Goal: Task Accomplishment & Management: Use online tool/utility

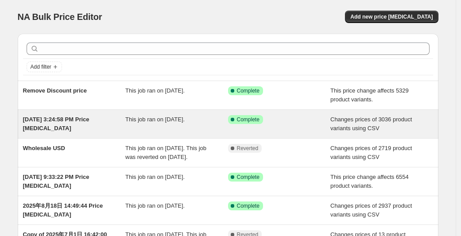
click at [317, 130] on div "Success Complete Complete" at bounding box center [279, 124] width 103 height 18
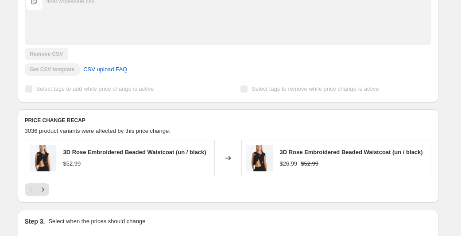
scroll to position [89, 0]
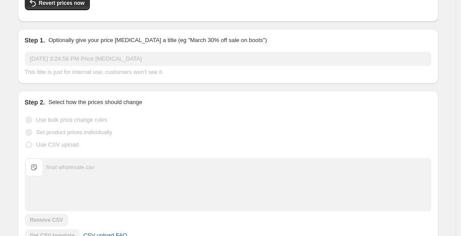
click at [94, 163] on div "final wholesale.csv" at bounding box center [70, 167] width 48 height 9
drag, startPoint x: 112, startPoint y: 171, endPoint x: 50, endPoint y: 169, distance: 61.6
click at [50, 169] on div "final wholesale.csv final wholesale.csv" at bounding box center [227, 167] width 405 height 18
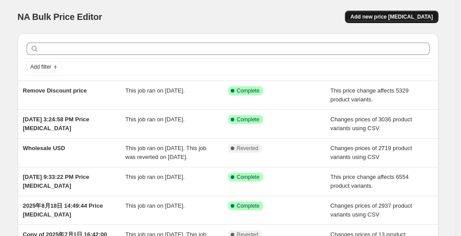
click at [391, 13] on button "Add new price [MEDICAL_DATA]" at bounding box center [391, 17] width 93 height 12
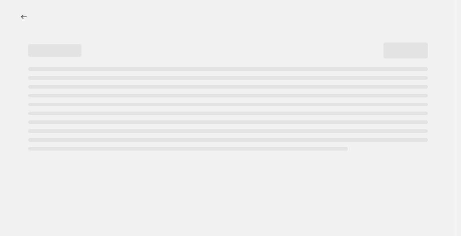
select select "percentage"
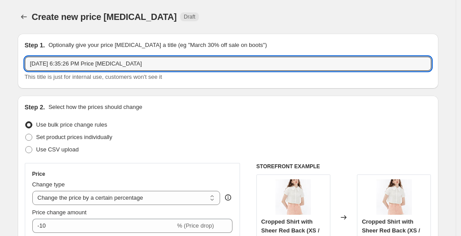
drag, startPoint x: 166, startPoint y: 64, endPoint x: -16, endPoint y: 61, distance: 182.0
click at [0, 61] on html "Home Settings Plans Skip to content Create new price [MEDICAL_DATA]. This page …" at bounding box center [230, 118] width 461 height 236
type input "F"
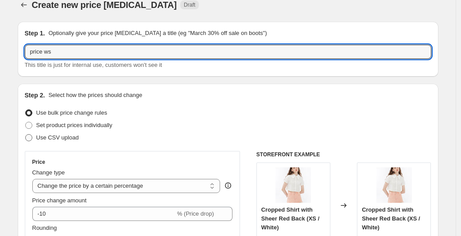
type input "price ws"
click at [62, 137] on span "Use CSV upload" at bounding box center [57, 137] width 42 height 7
click at [26, 135] on input "Use CSV upload" at bounding box center [25, 134] width 0 height 0
radio input "true"
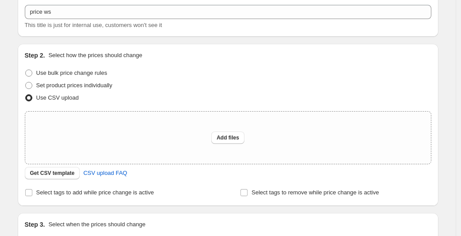
scroll to position [59, 0]
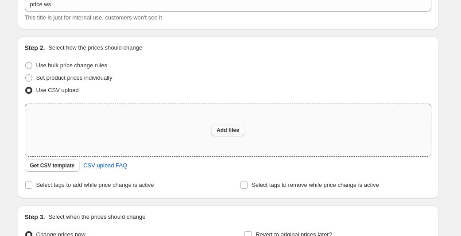
click at [215, 135] on button "Add files" at bounding box center [227, 130] width 33 height 12
type input "C:\fakepath\final wholesale.csv"
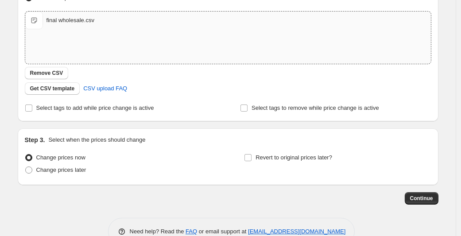
scroll to position [174, 0]
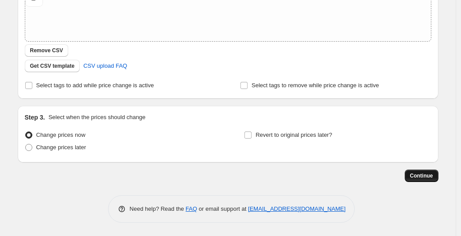
click at [426, 175] on span "Continue" at bounding box center [421, 175] width 23 height 7
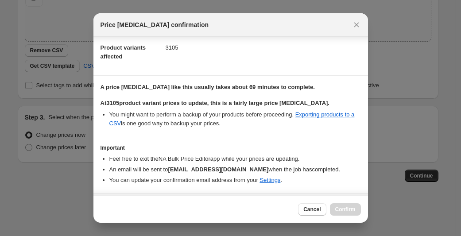
scroll to position [65, 0]
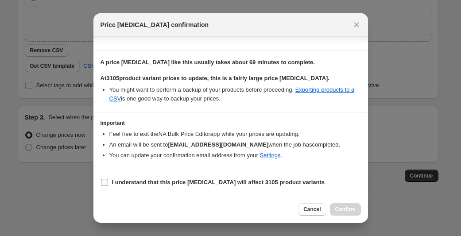
click at [101, 185] on span ":r4f:" at bounding box center [104, 182] width 8 height 8
click at [101, 185] on input "I understand that this price [MEDICAL_DATA] will affect 3105 product variants" at bounding box center [104, 182] width 7 height 7
checkbox input "true"
click at [347, 210] on span "Confirm" at bounding box center [345, 209] width 20 height 7
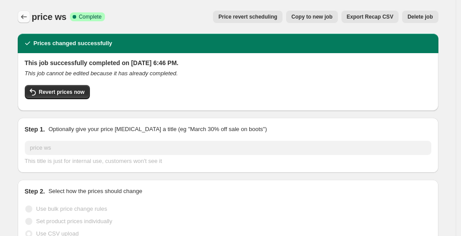
click at [26, 16] on icon "Price change jobs" at bounding box center [23, 16] width 9 height 9
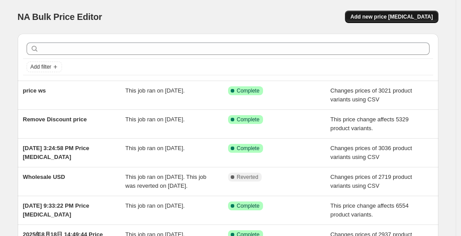
click at [376, 19] on span "Add new price [MEDICAL_DATA]" at bounding box center [391, 16] width 82 height 7
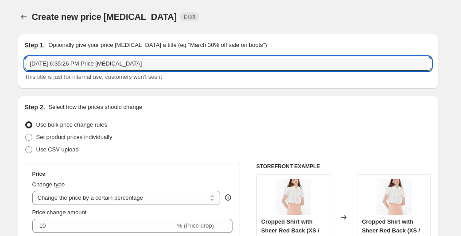
drag, startPoint x: 170, startPoint y: 62, endPoint x: 82, endPoint y: 71, distance: 88.0
click at [82, 71] on div "[DATE] 6:35:26 PM Price [MEDICAL_DATA] This title is just for internal use, cus…" at bounding box center [228, 69] width 406 height 25
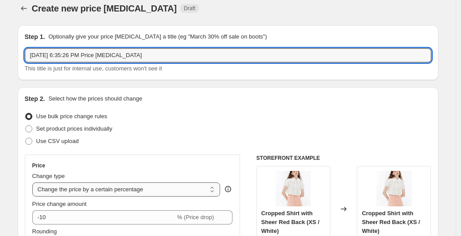
scroll to position [21, 0]
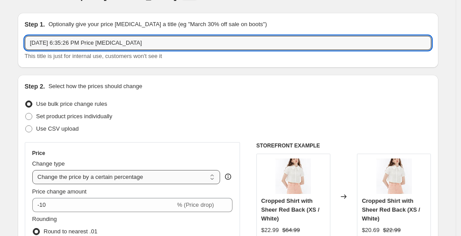
click at [122, 178] on select "Change the price to a certain amount Change the price by a certain amount Chang…" at bounding box center [126, 177] width 188 height 14
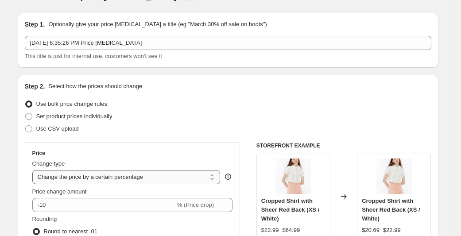
select select "no_change"
click at [35, 170] on select "Change the price to a certain amount Change the price by a certain amount Chang…" at bounding box center [126, 177] width 188 height 14
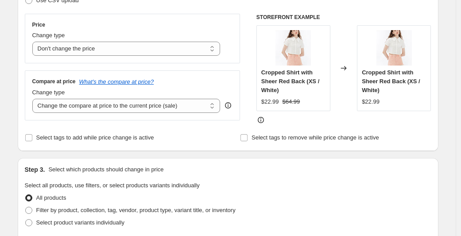
scroll to position [149, 0]
click at [152, 108] on select "Change the compare at price to the current price (sale) Change the compare at p…" at bounding box center [126, 106] width 188 height 14
select select "remove"
click at [35, 99] on select "Change the compare at price to the current price (sale) Change the compare at p…" at bounding box center [126, 106] width 188 height 14
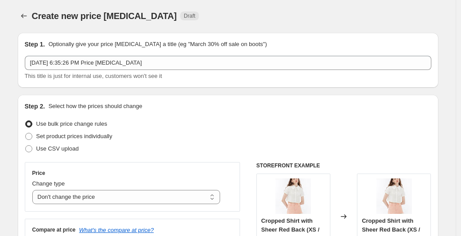
scroll to position [0, 0]
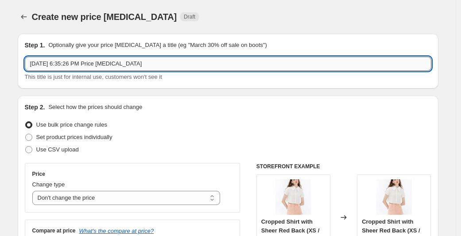
drag, startPoint x: 166, startPoint y: 66, endPoint x: 38, endPoint y: 58, distance: 128.6
click at [38, 58] on input "[DATE] 6:35:26 PM Price [MEDICAL_DATA]" at bounding box center [228, 64] width 406 height 14
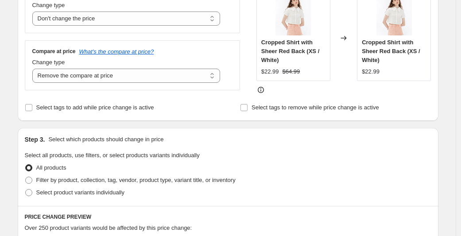
scroll to position [543, 0]
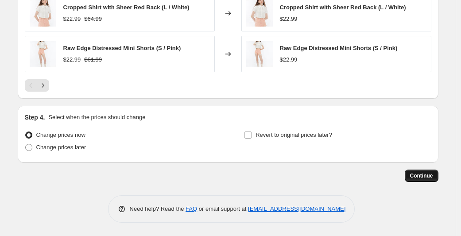
type input "no discount"
click at [430, 175] on span "Continue" at bounding box center [421, 175] width 23 height 7
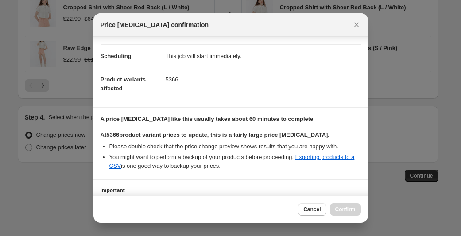
scroll to position [131, 0]
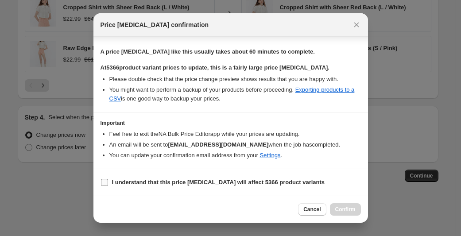
click at [103, 185] on input "I understand that this price [MEDICAL_DATA] will affect 5366 product variants" at bounding box center [104, 182] width 7 height 7
checkbox input "true"
click at [343, 208] on span "Confirm" at bounding box center [345, 209] width 20 height 7
